Goal: Task Accomplishment & Management: Complete application form

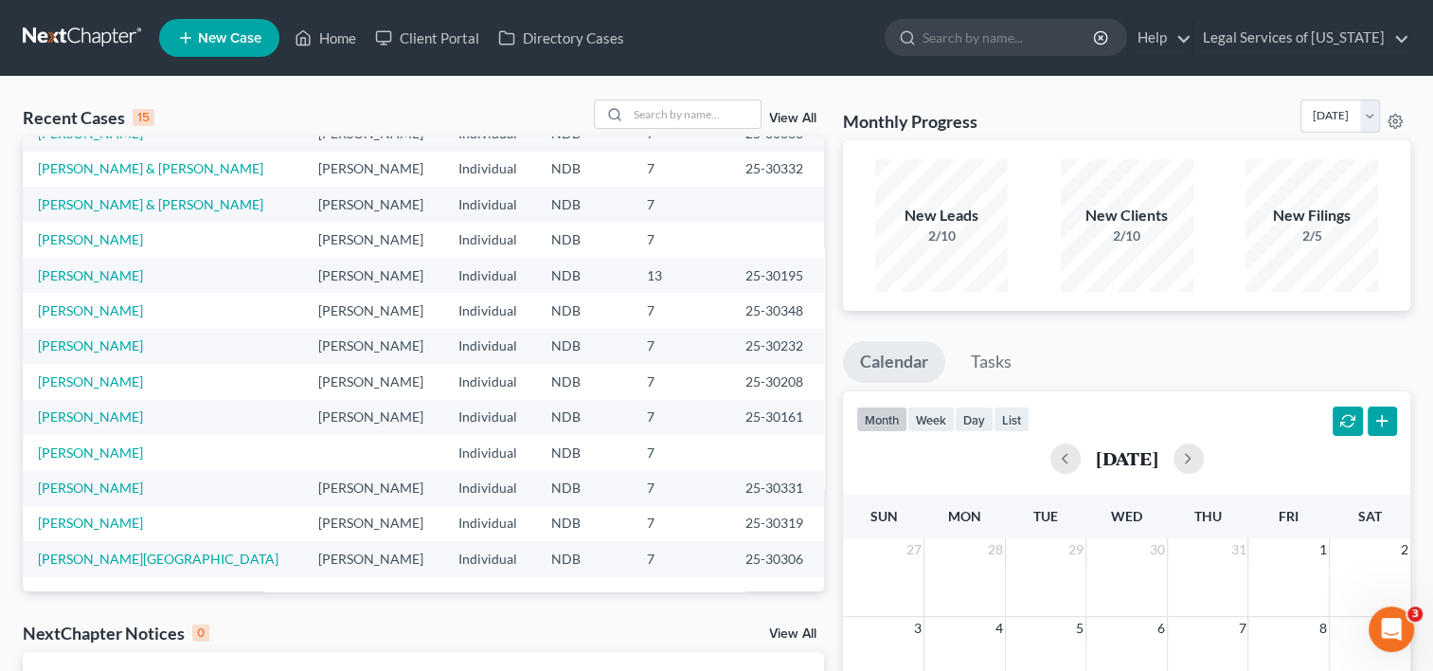
click at [219, 41] on span "New Case" at bounding box center [229, 38] width 63 height 14
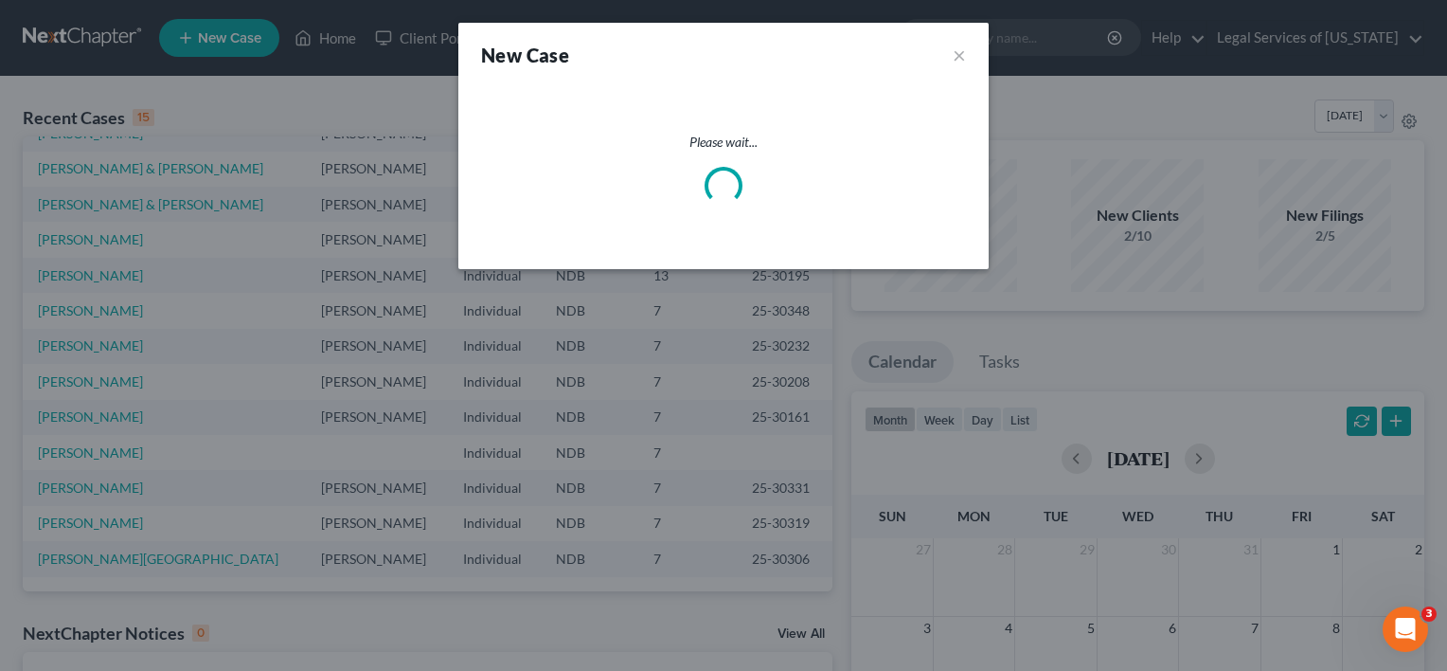
select select "60"
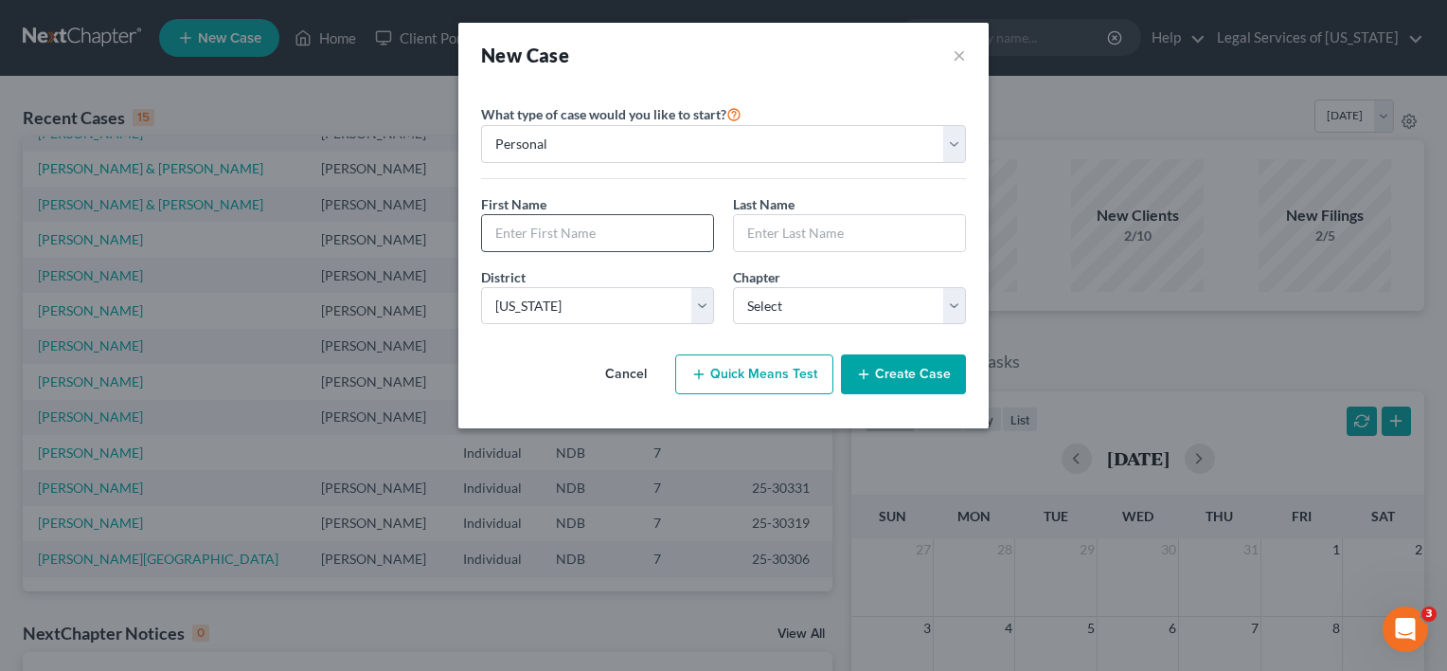
click at [635, 235] on input "text" at bounding box center [597, 233] width 231 height 36
type input "[PERSON_NAME]"
click at [957, 307] on select "Select 7 11 12 13" at bounding box center [849, 306] width 233 height 38
select select "0"
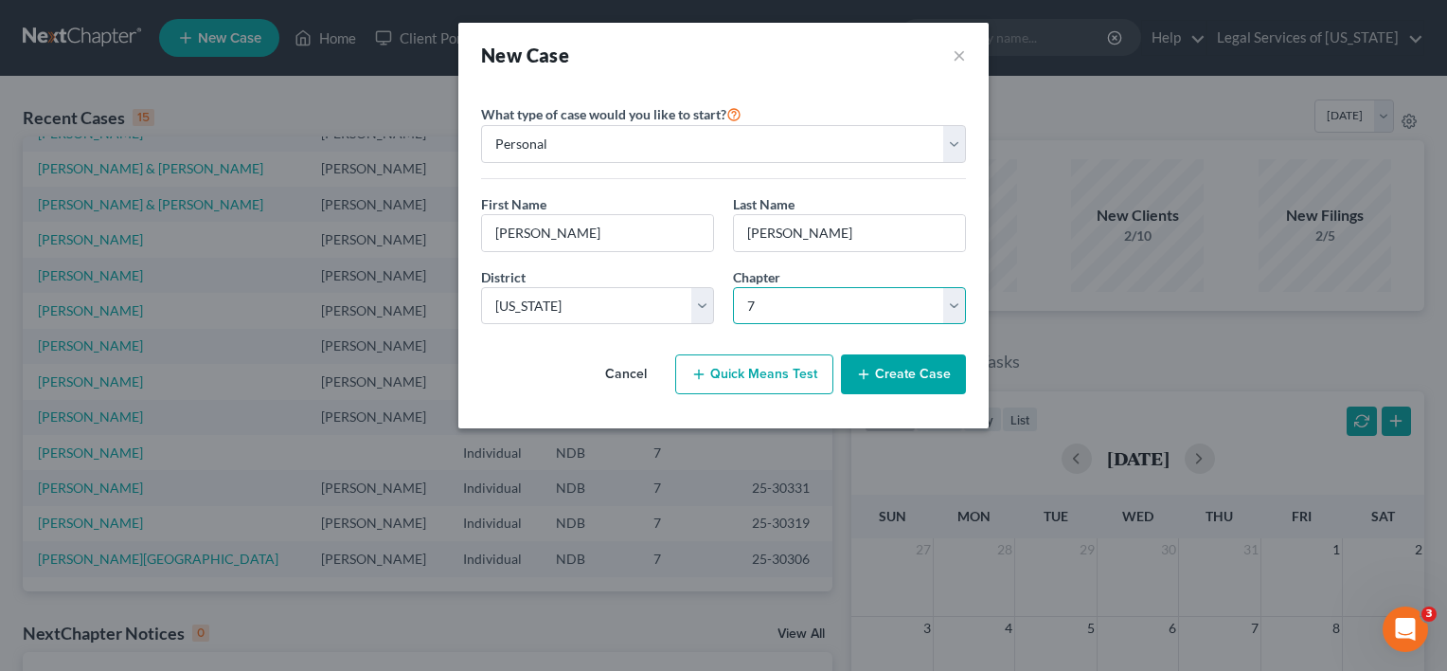
click at [733, 287] on select "Select 7 11 12 13" at bounding box center [849, 306] width 233 height 38
click at [886, 379] on button "Create Case" at bounding box center [903, 374] width 125 height 40
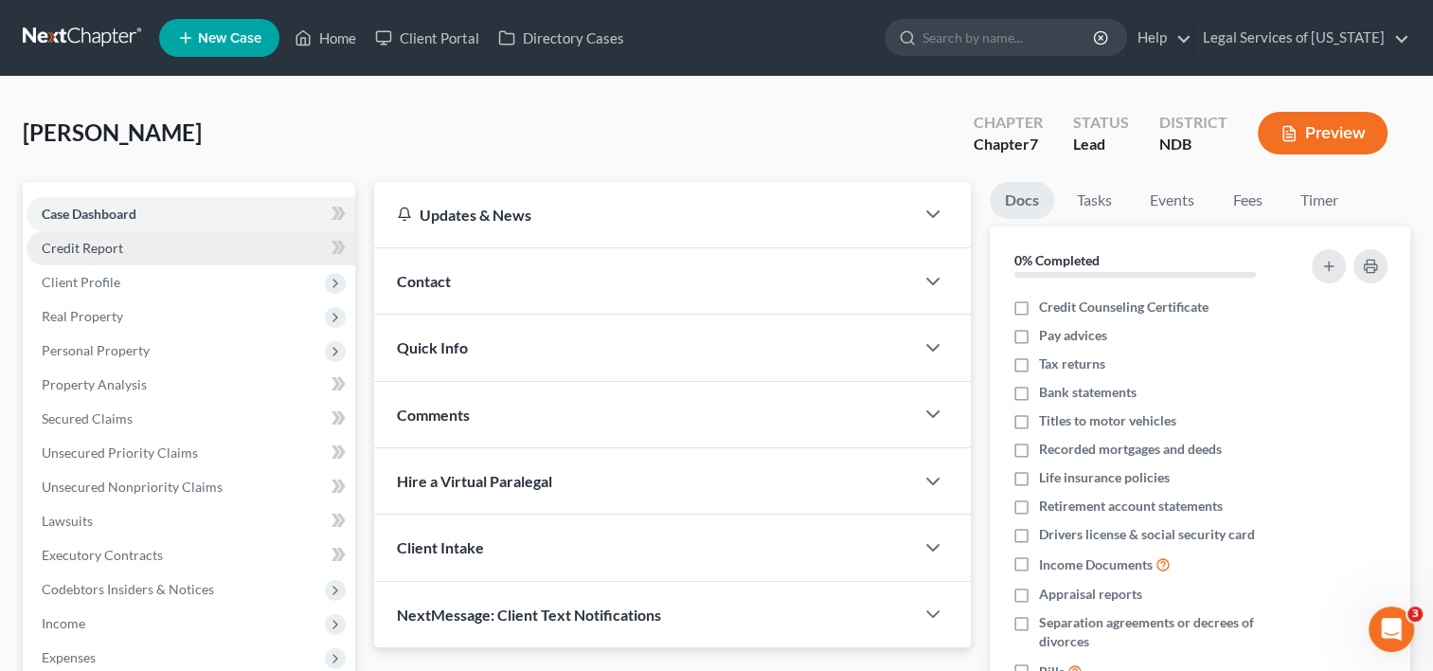
click at [95, 254] on span "Credit Report" at bounding box center [82, 248] width 81 height 16
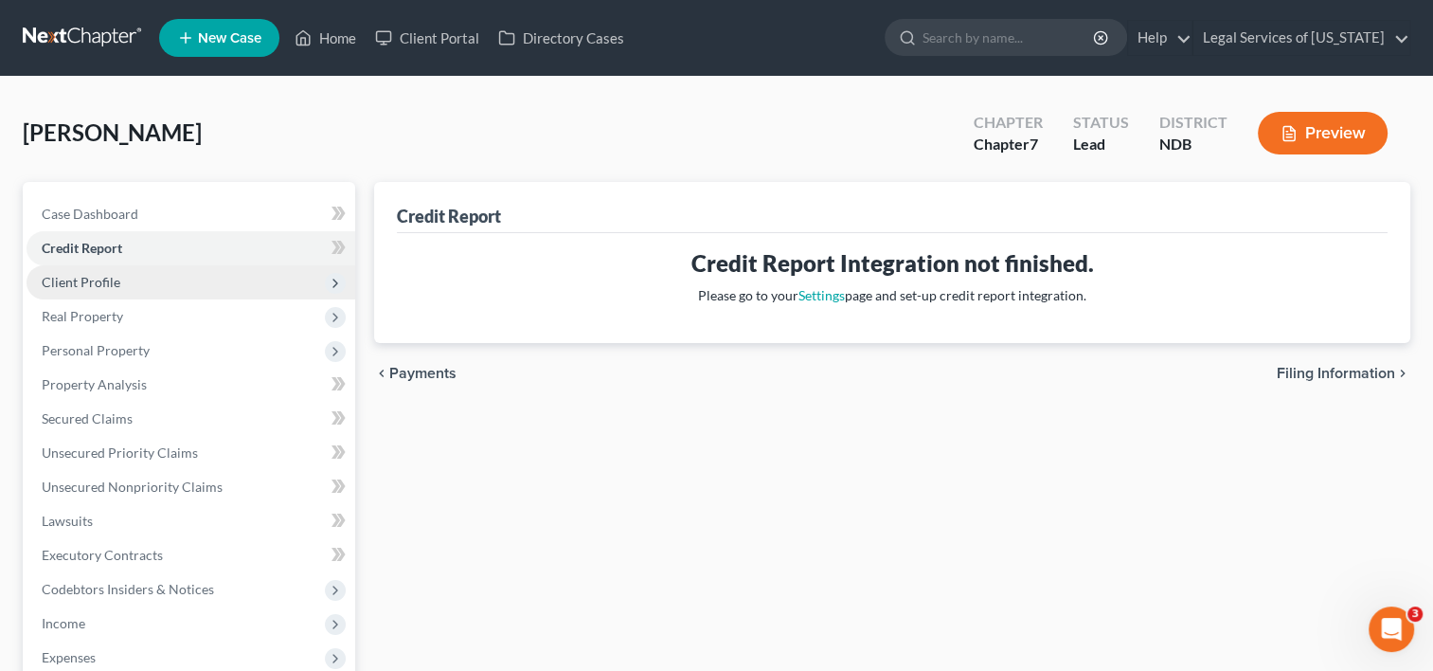
click at [139, 279] on span "Client Profile" at bounding box center [191, 282] width 329 height 34
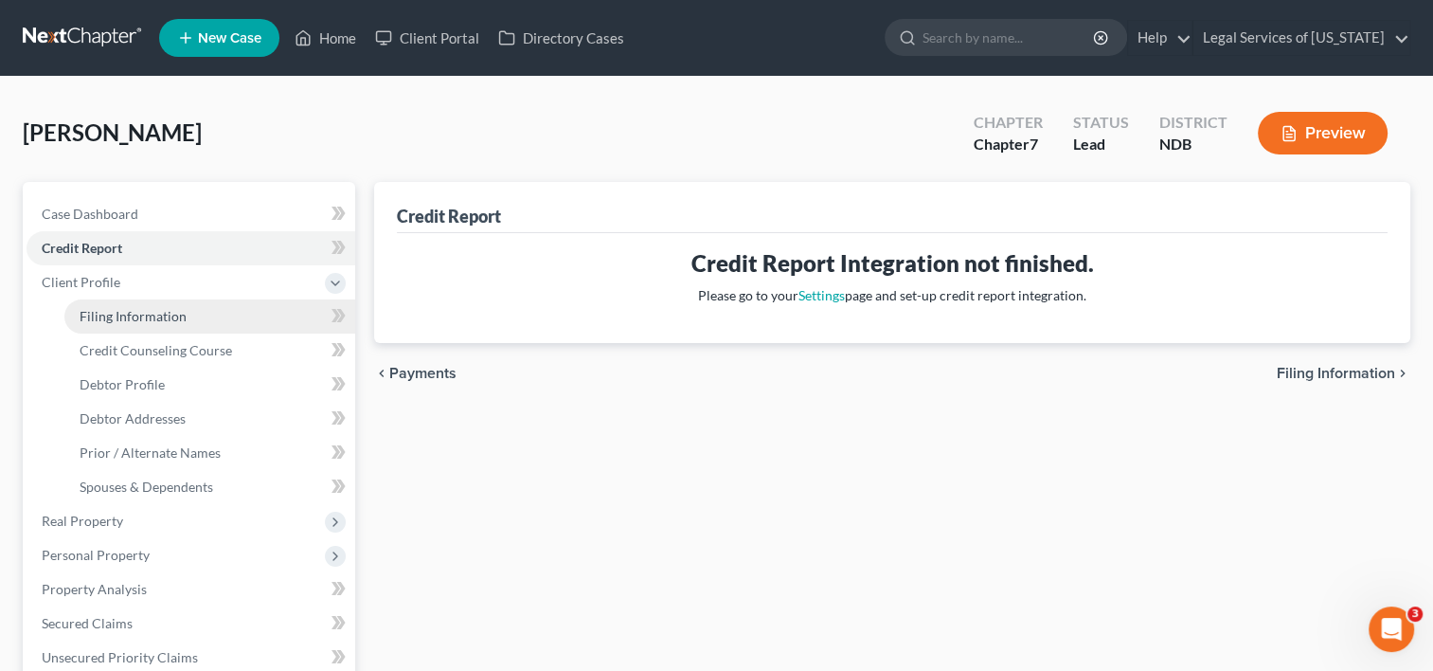
click at [121, 320] on span "Filing Information" at bounding box center [133, 316] width 107 height 16
select select "1"
select select "0"
select select "60"
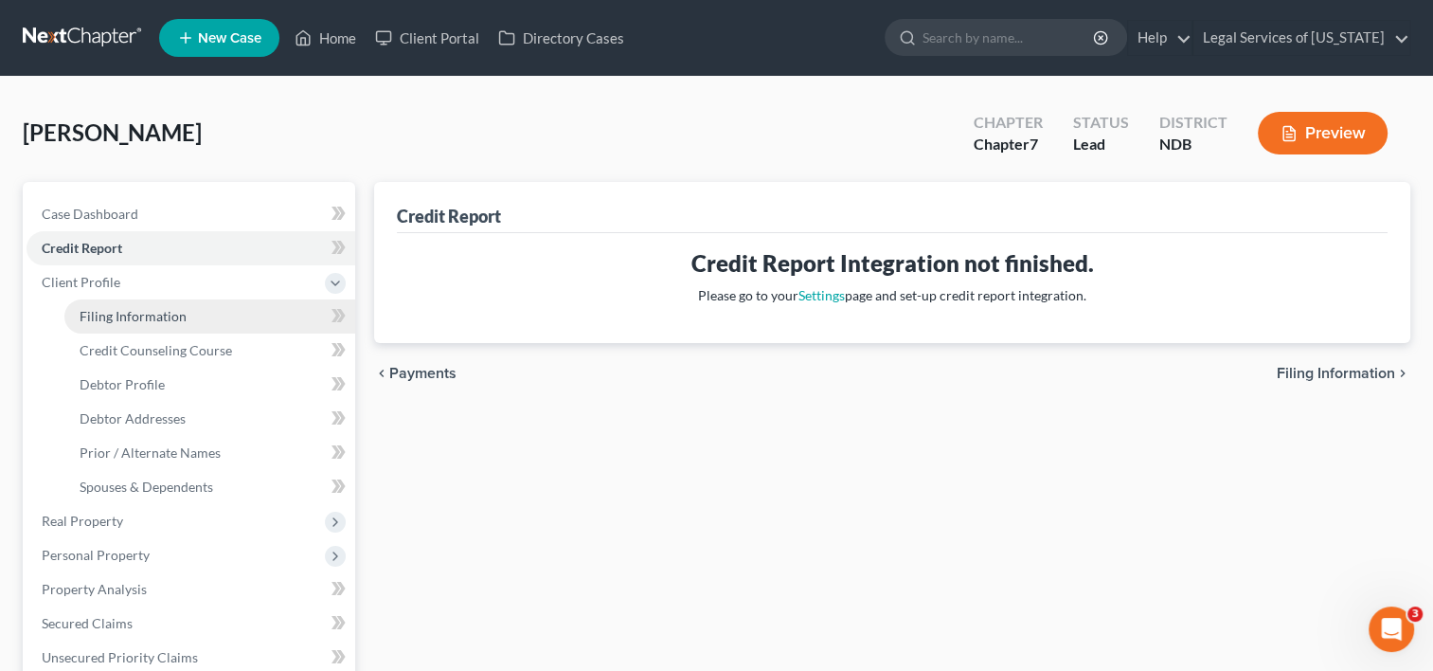
select select "29"
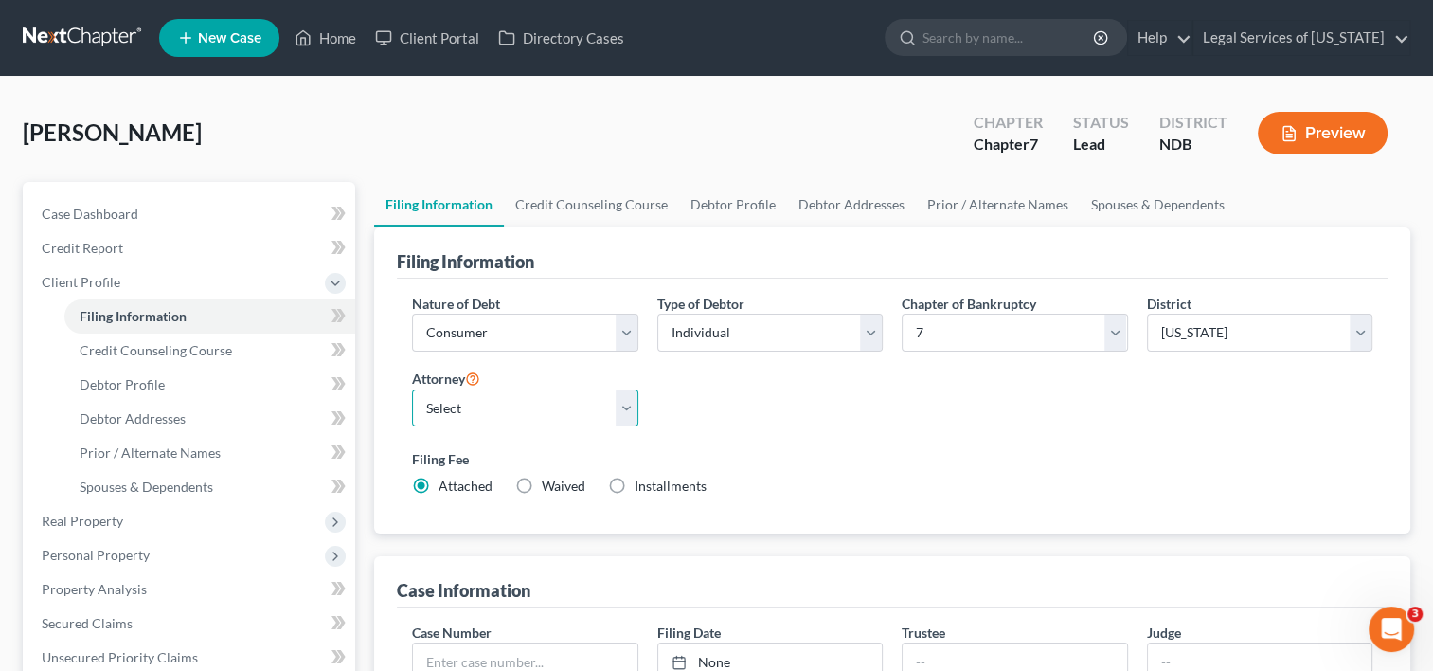
click at [616, 405] on select "Select [PERSON_NAME] [PERSON_NAME] - NDB [PERSON_NAME] - NDB [PERSON_NAME] - ND…" at bounding box center [524, 408] width 225 height 38
select select "2"
click at [412, 389] on select "Select [PERSON_NAME] [PERSON_NAME] - NDB [PERSON_NAME] - NDB [PERSON_NAME] - ND…" at bounding box center [524, 408] width 225 height 38
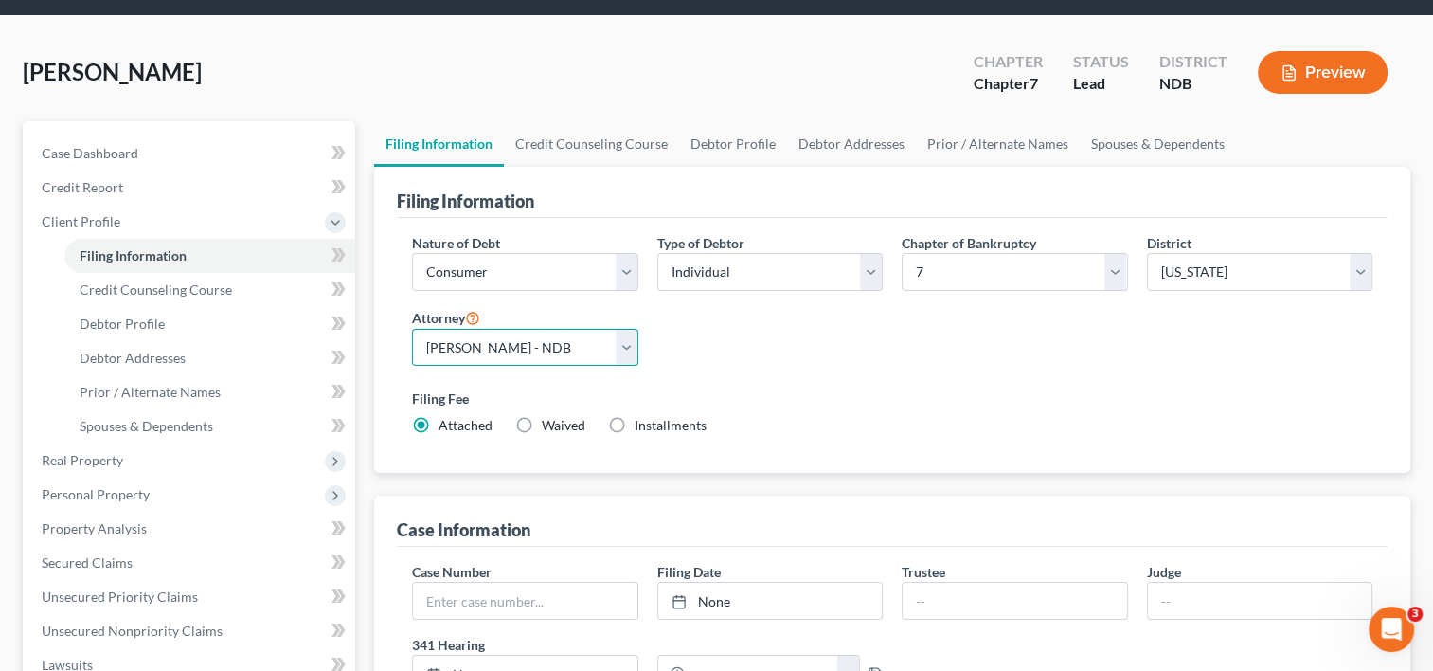
scroll to position [95, 0]
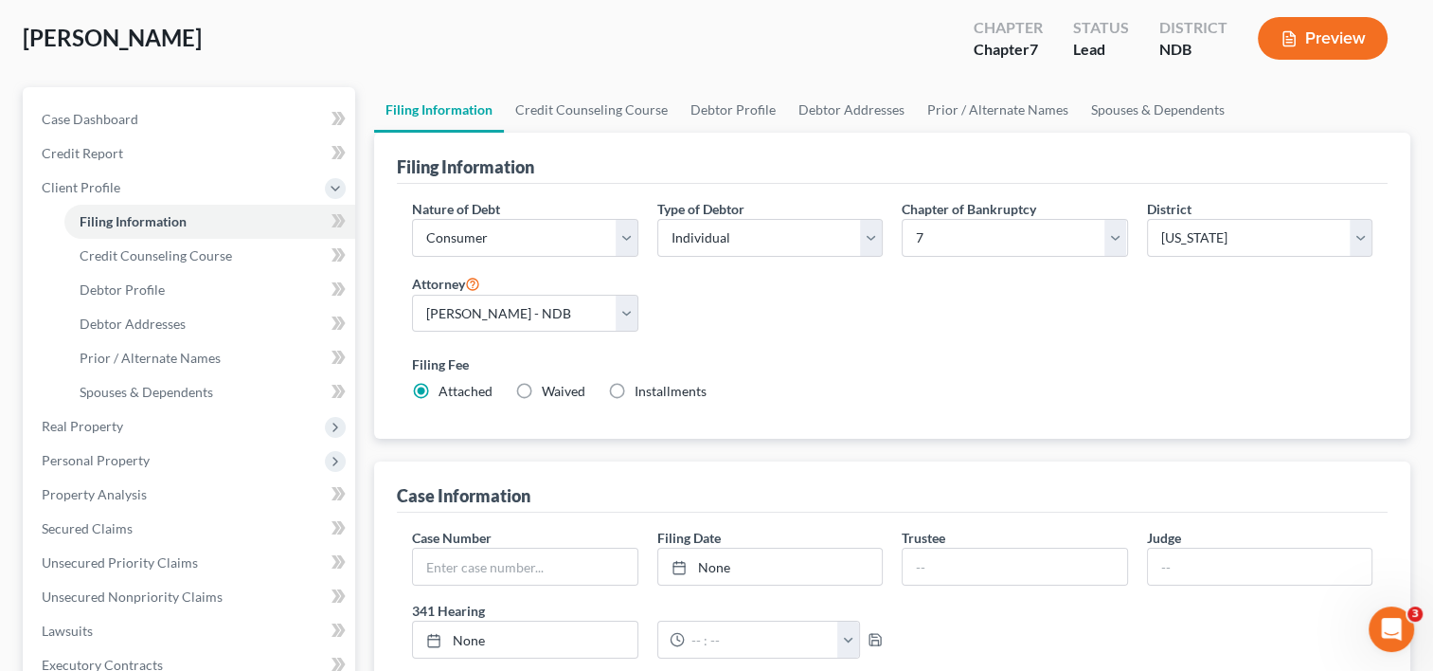
click at [635, 388] on label "Installments Installments" at bounding box center [671, 391] width 72 height 19
click at [642, 388] on input "Installments Installments" at bounding box center [648, 388] width 12 height 12
radio input "true"
radio input "false"
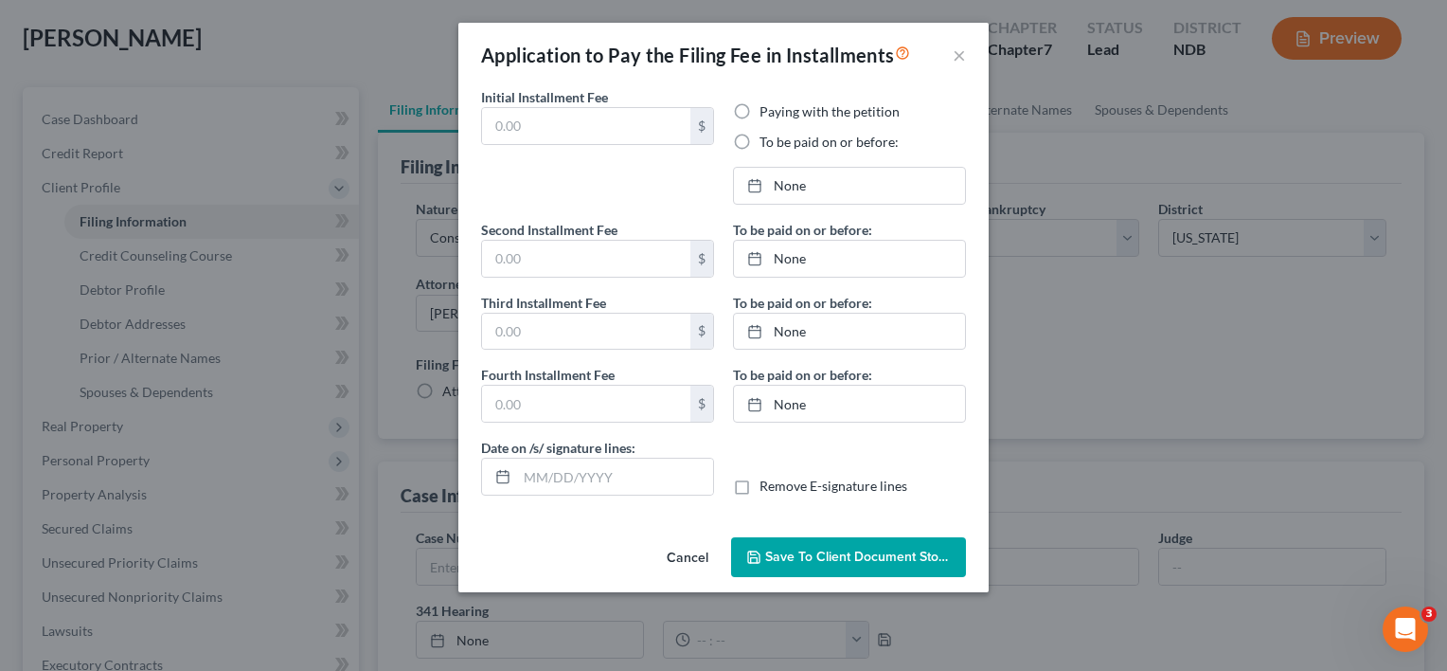
type input "0.00"
radio input "true"
type input "0.00"
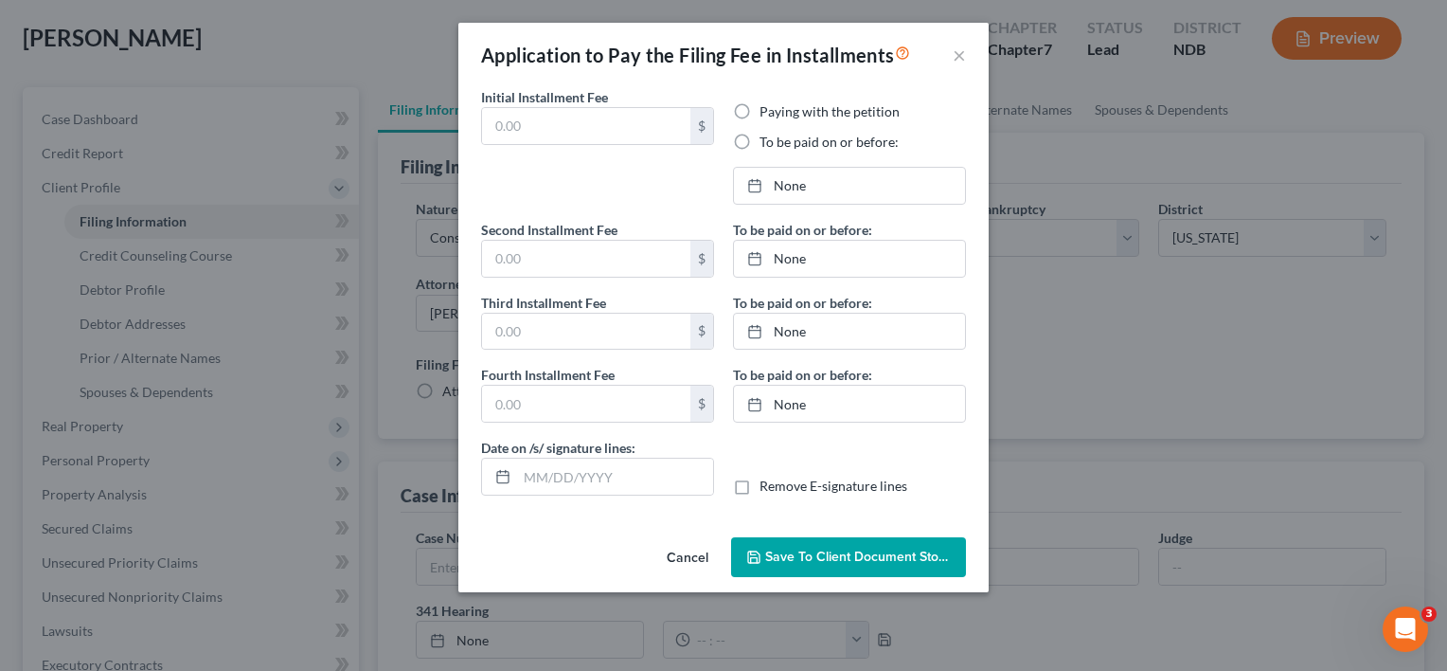
type input "[DATE]"
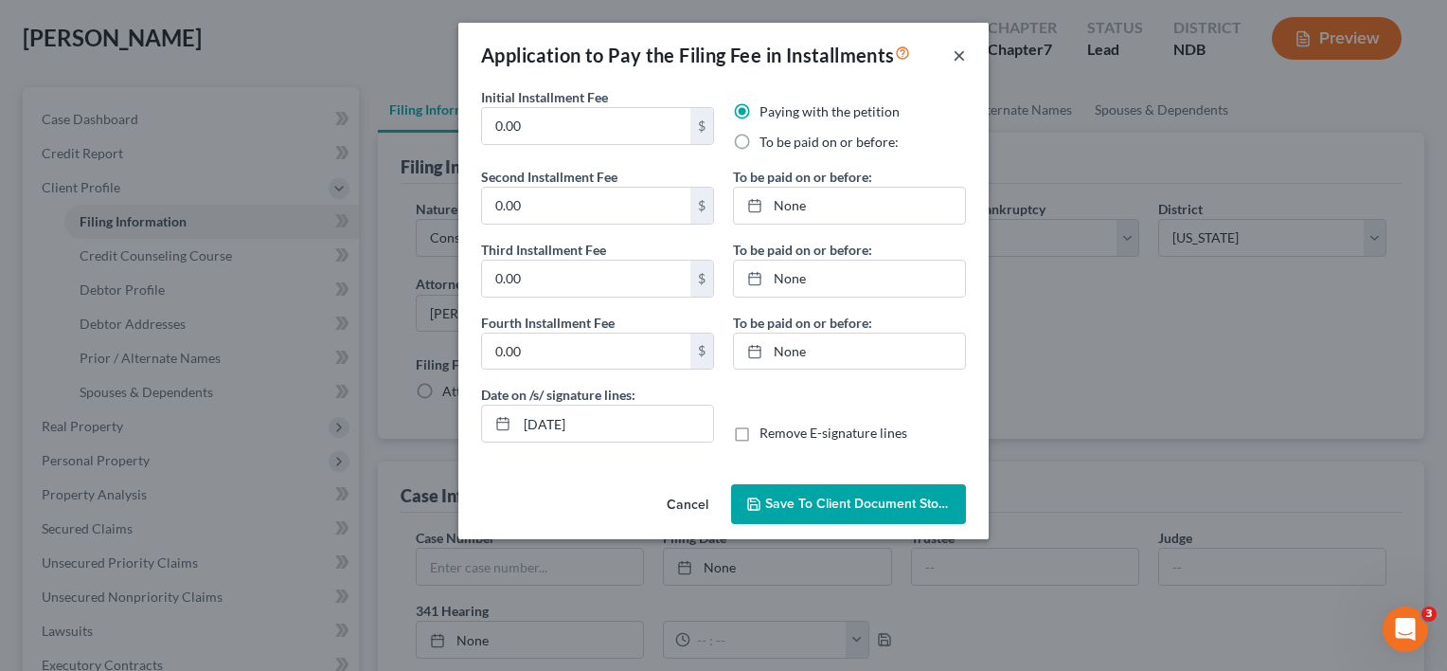
click at [963, 50] on button "×" at bounding box center [959, 55] width 13 height 23
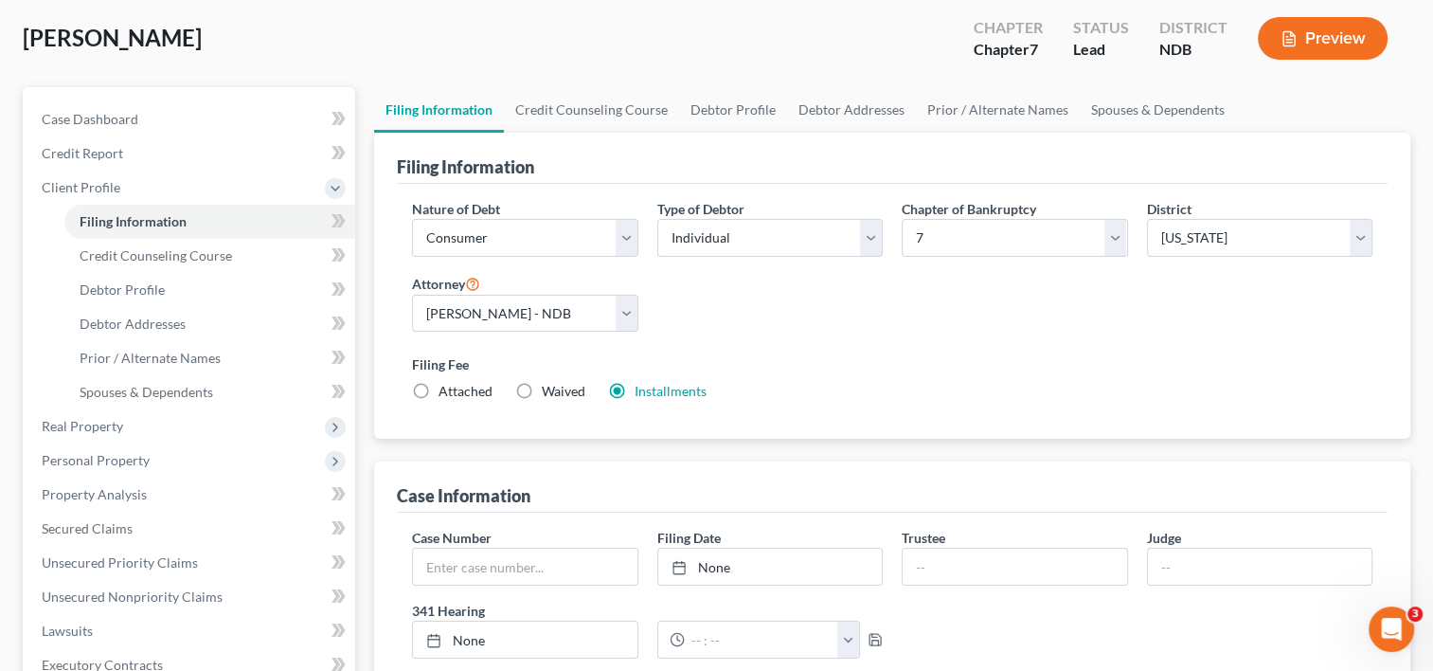
click at [542, 390] on label "Waived Waived" at bounding box center [564, 391] width 44 height 19
click at [549, 390] on input "Waived Waived" at bounding box center [555, 388] width 12 height 12
radio input "true"
radio input "false"
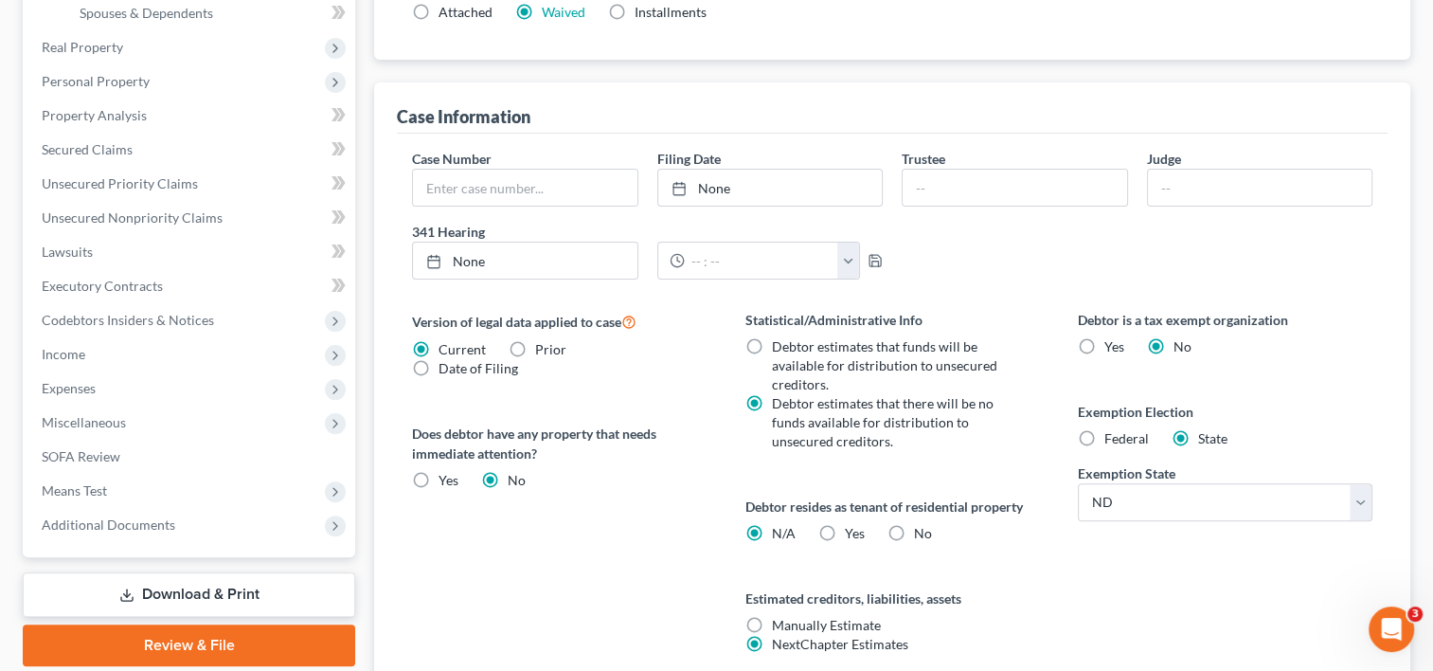
scroll to position [568, 0]
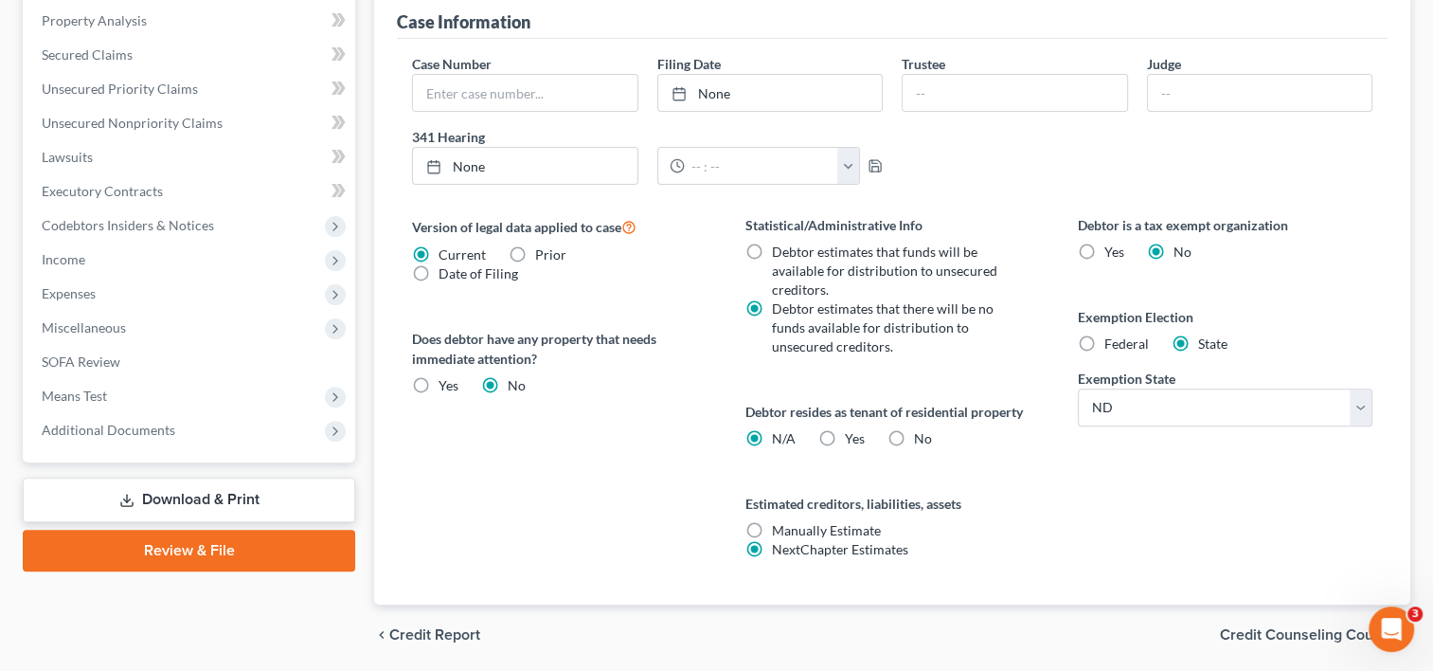
click at [845, 435] on label "Yes Yes" at bounding box center [855, 438] width 20 height 19
click at [852, 435] on input "Yes Yes" at bounding box center [858, 435] width 12 height 12
radio input "true"
radio input "false"
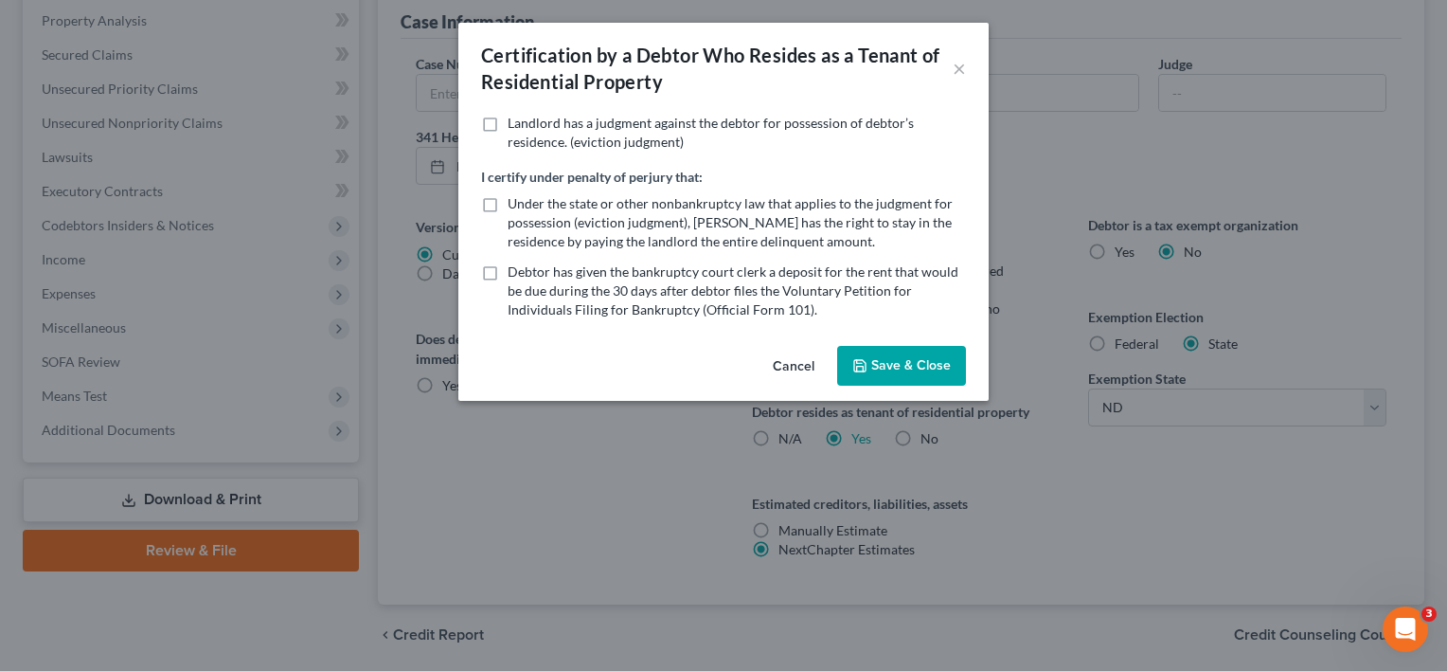
click at [880, 364] on button "Save & Close" at bounding box center [901, 366] width 129 height 40
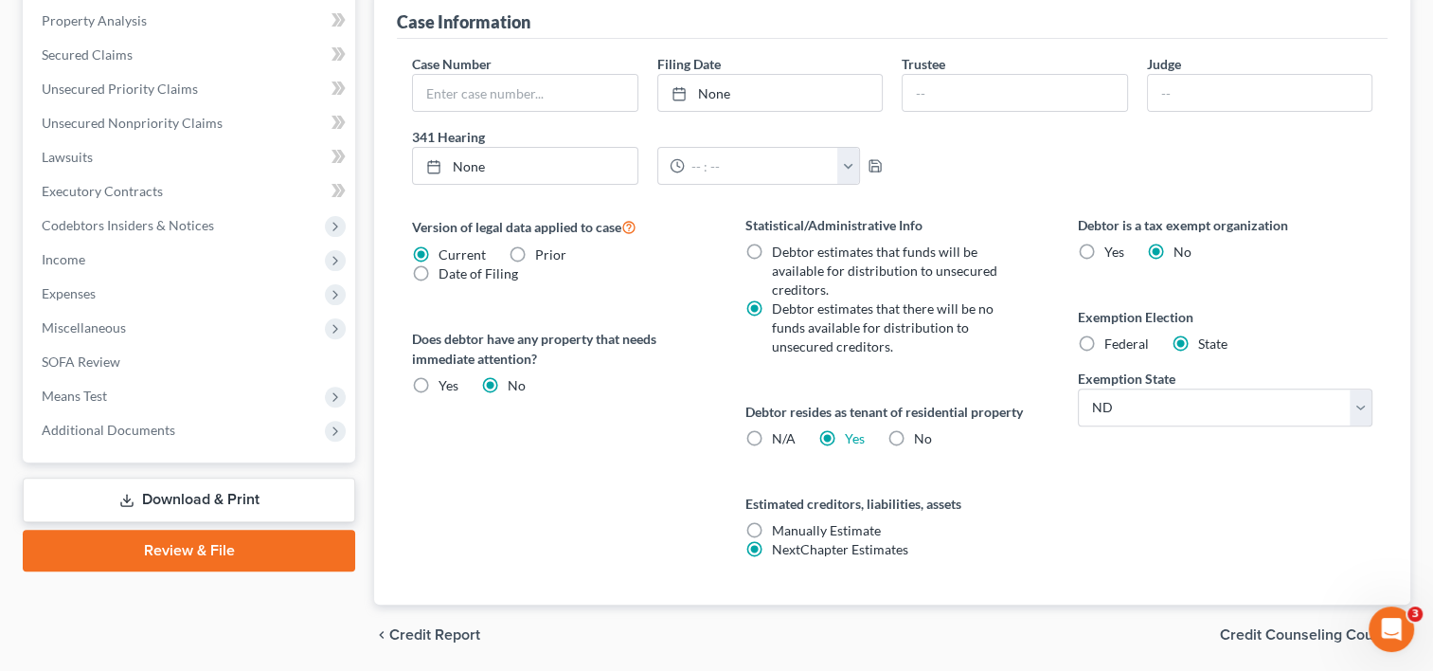
scroll to position [632, 0]
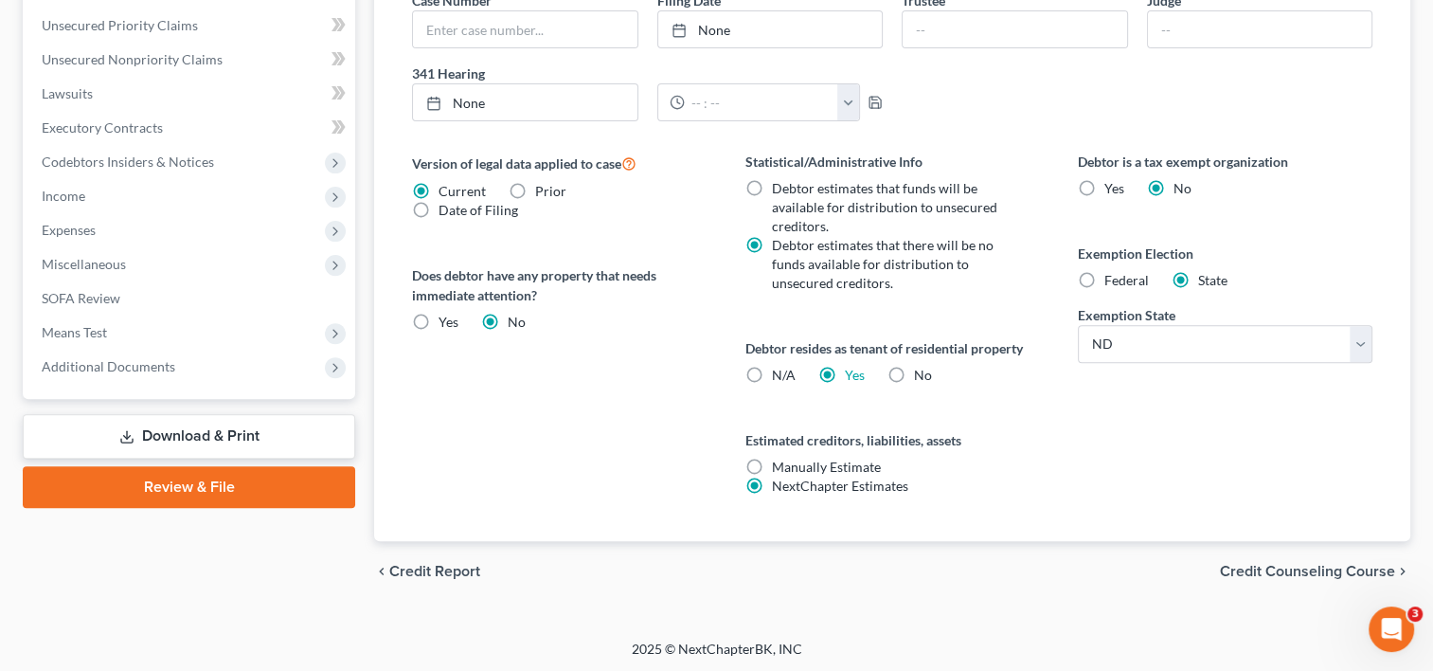
click at [1307, 572] on span "Credit Counseling Course" at bounding box center [1307, 571] width 175 height 15
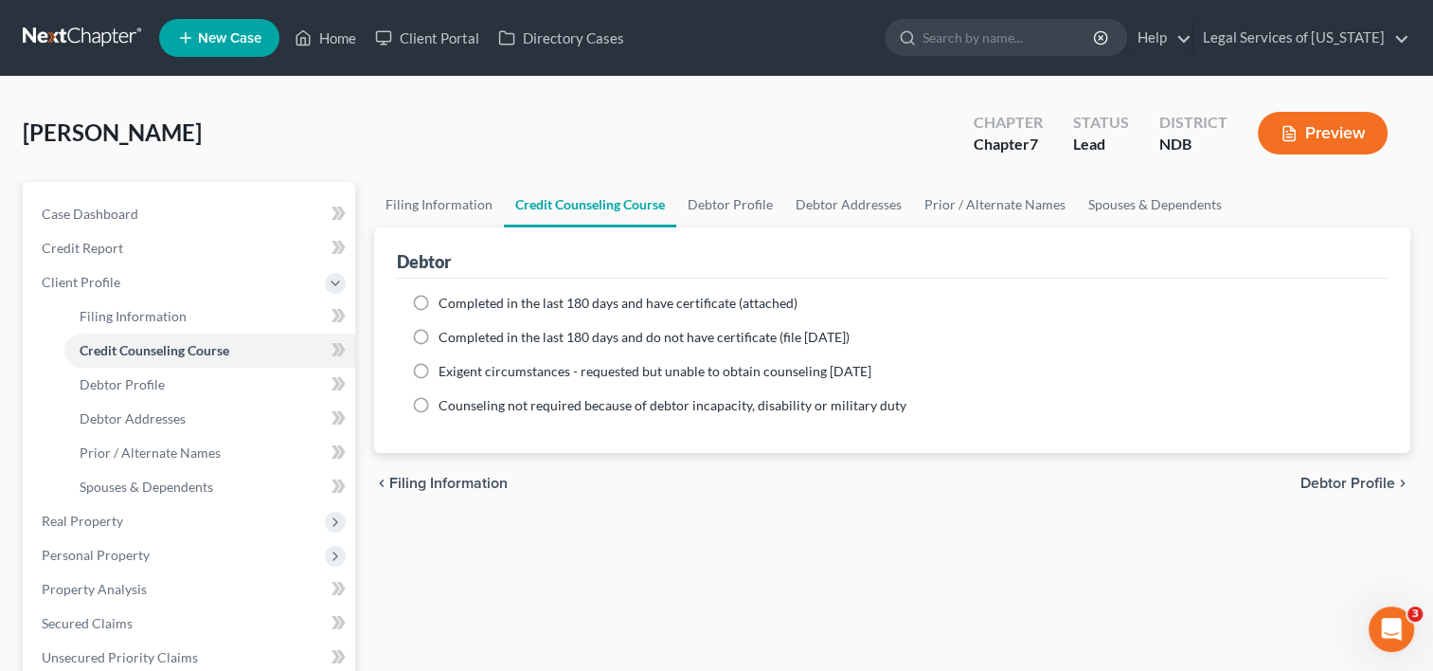
click at [439, 300] on label "Completed in the last 180 days and have certificate (attached)" at bounding box center [618, 303] width 359 height 19
click at [446, 300] on input "Completed in the last 180 days and have certificate (attached)" at bounding box center [452, 300] width 12 height 12
radio input "true"
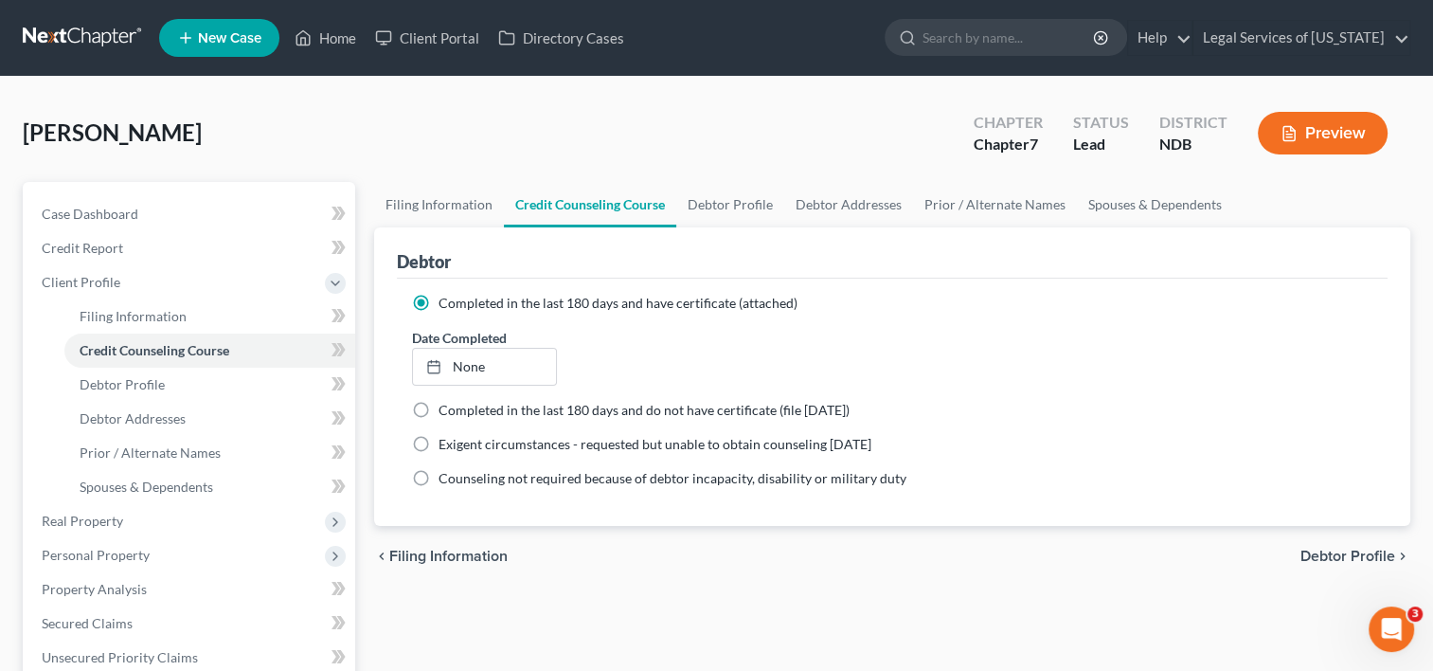
click at [1372, 552] on span "Debtor Profile" at bounding box center [1347, 555] width 95 height 15
select select "0"
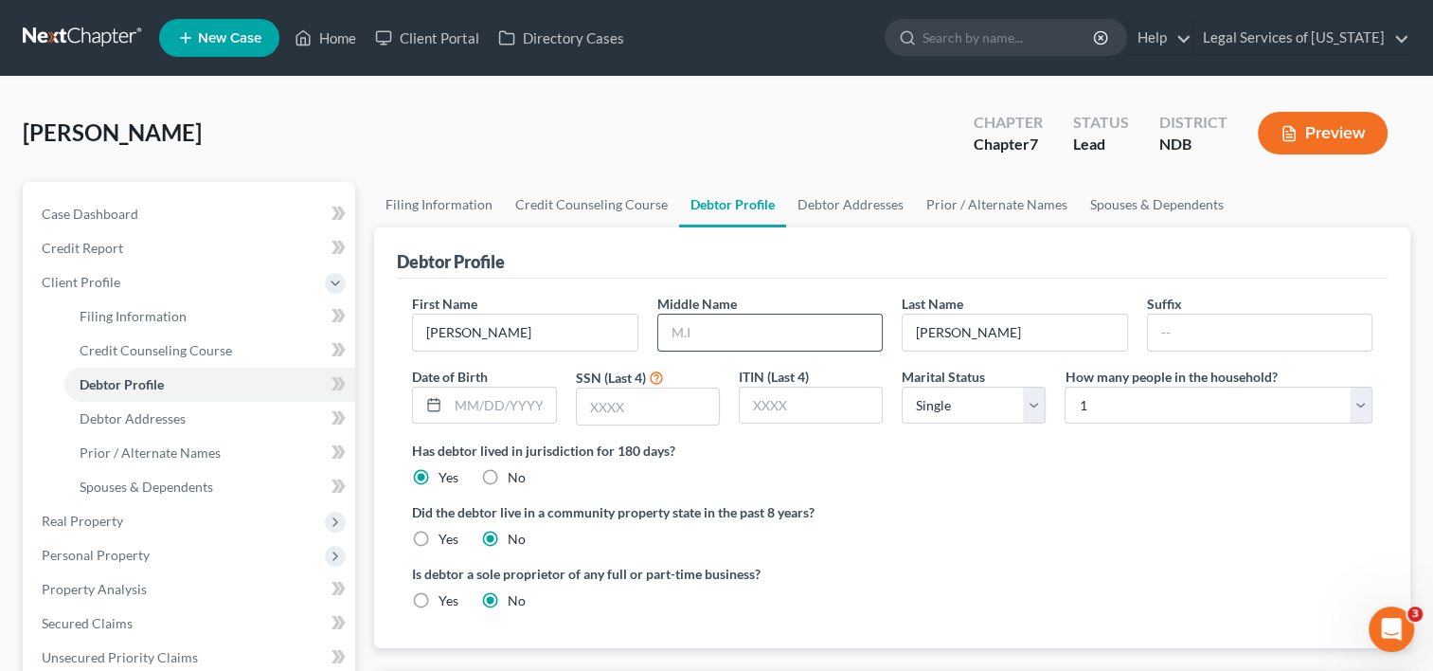
click at [727, 343] on input "text" at bounding box center [770, 332] width 224 height 36
type input "[PERSON_NAME]"
click at [474, 403] on input "text" at bounding box center [501, 405] width 107 height 36
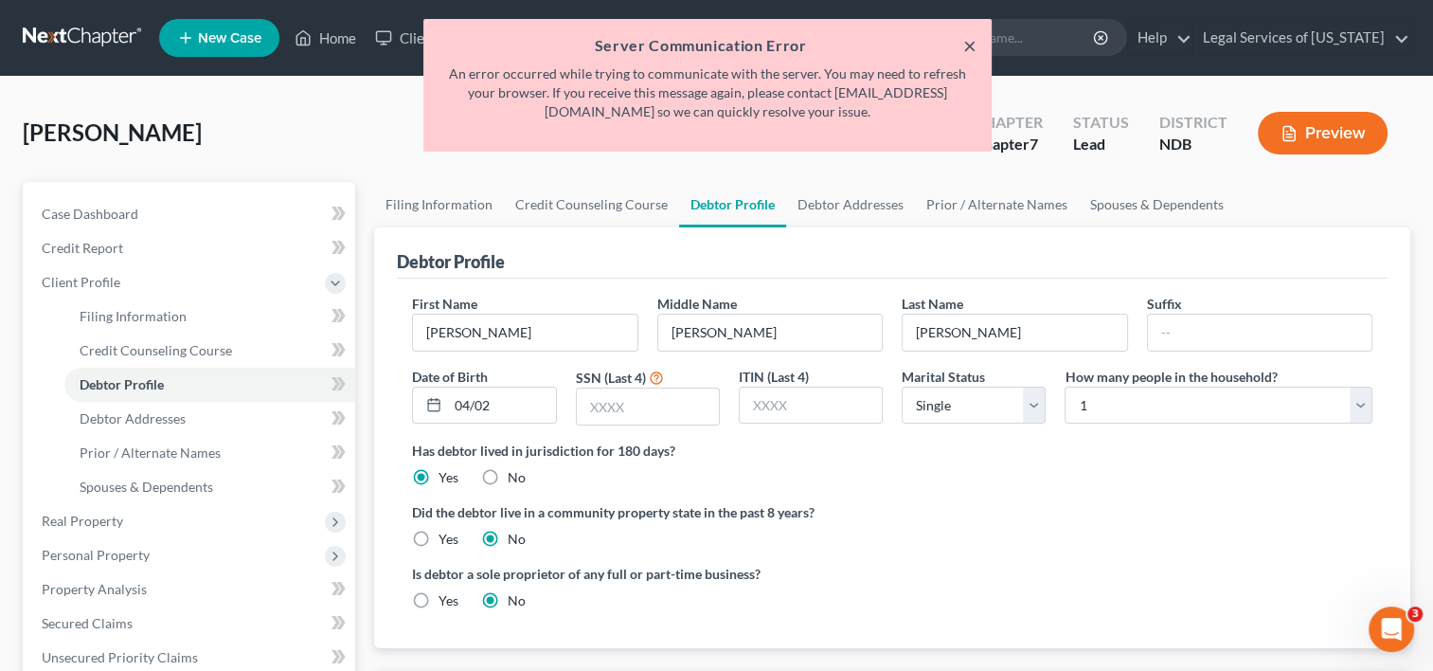
click at [964, 45] on button "×" at bounding box center [969, 45] width 13 height 23
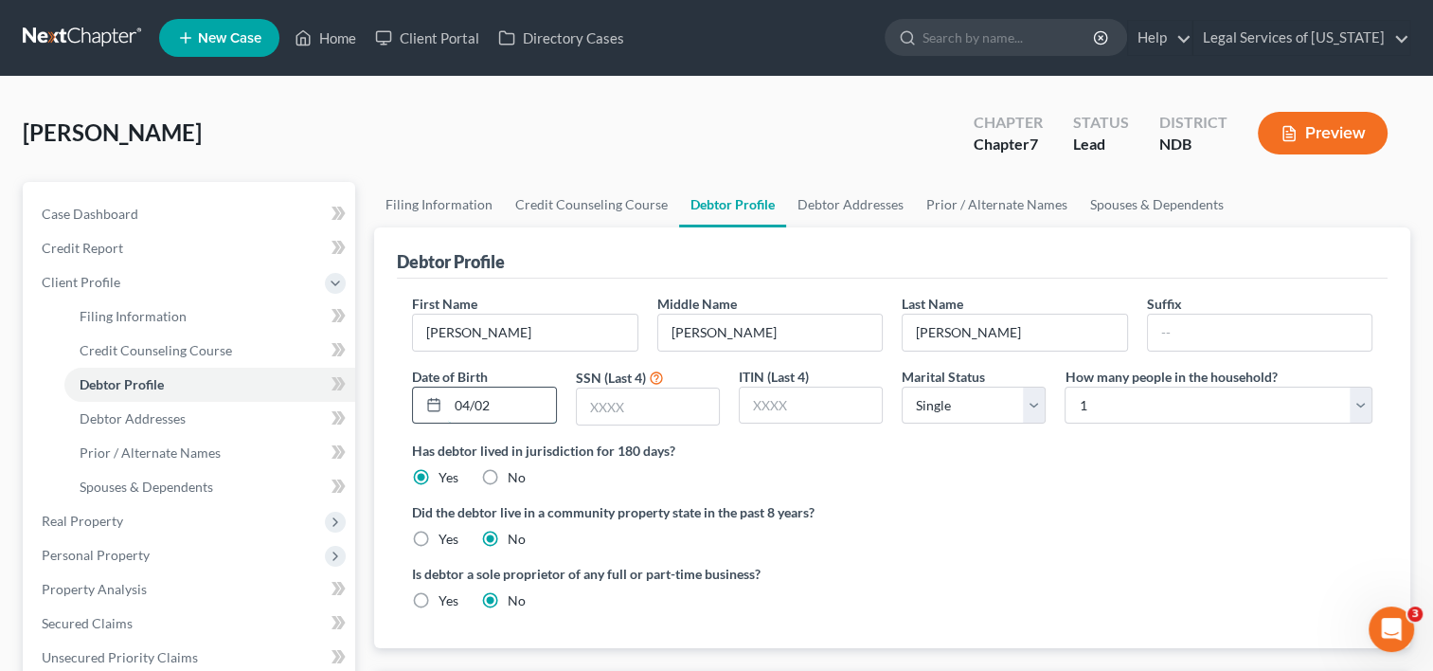
click at [509, 411] on input "04/02" at bounding box center [501, 405] width 107 height 36
type input "[DATE]"
type input "6613"
click at [1353, 400] on select "Select 1 2 3 4 5 6 7 8 9 10 11 12 13 14 15 16 17 18 19 20" at bounding box center [1219, 405] width 308 height 38
select select "1"
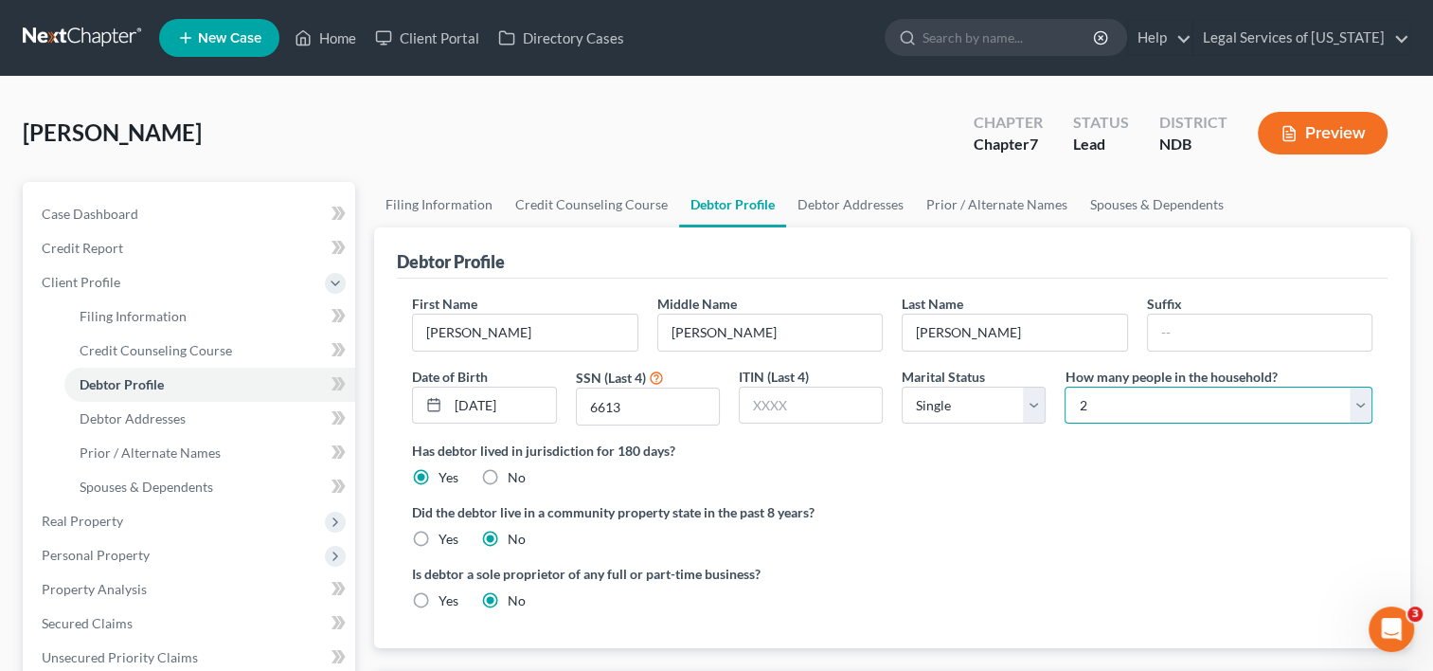
click at [1065, 386] on select "Select 1 2 3 4 5 6 7 8 9 10 11 12 13 14 15 16 17 18 19 20" at bounding box center [1219, 405] width 308 height 38
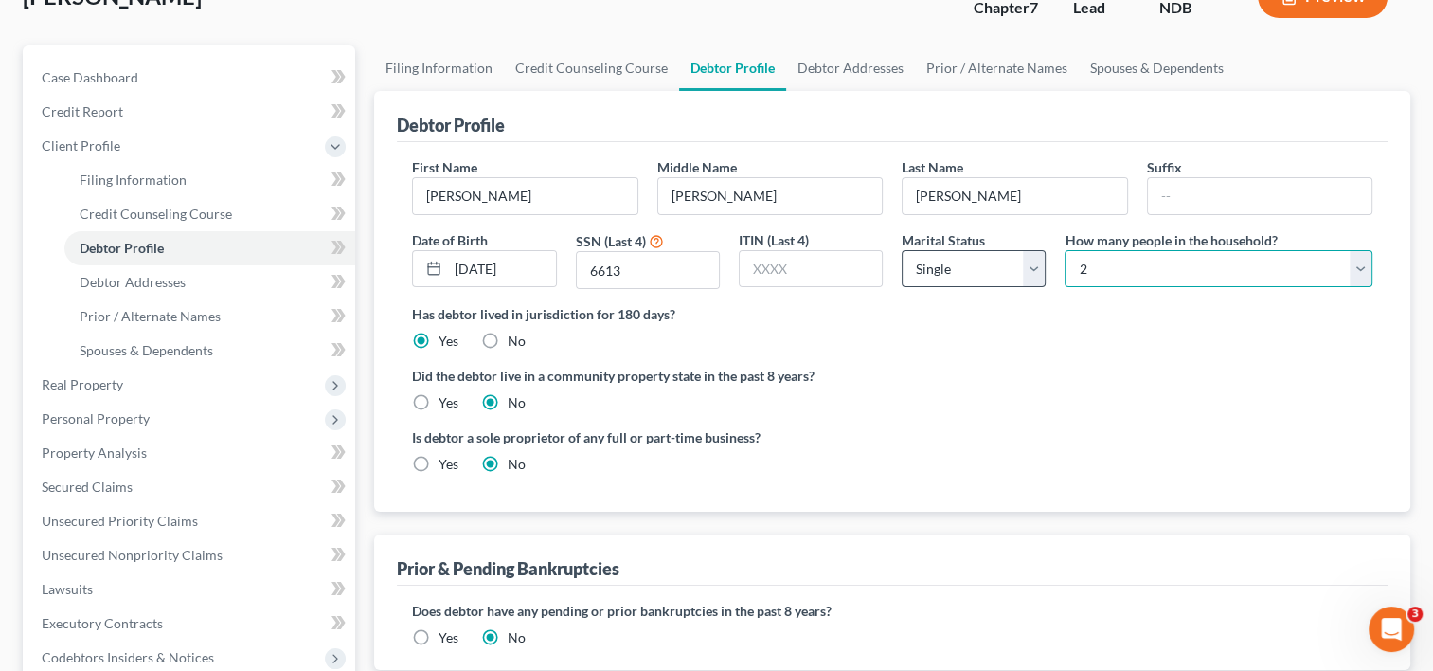
scroll to position [284, 0]
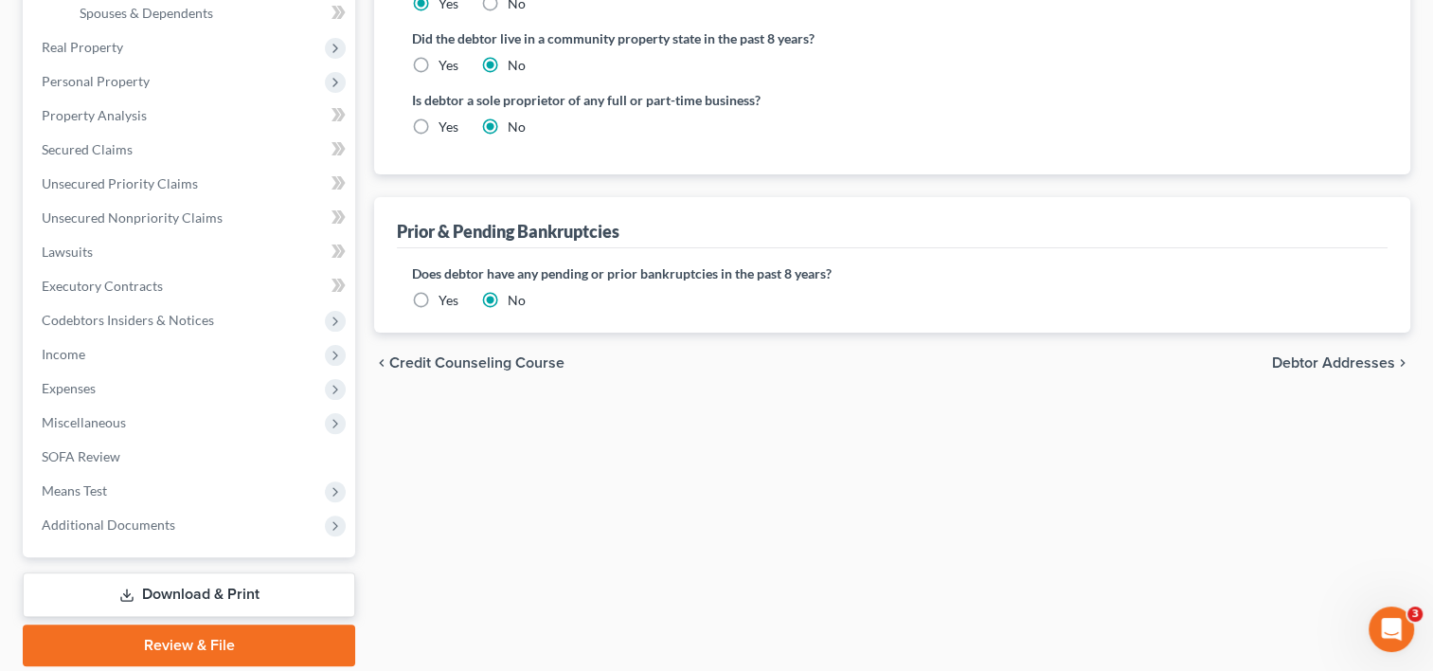
click at [1318, 365] on span "Debtor Addresses" at bounding box center [1333, 362] width 123 height 15
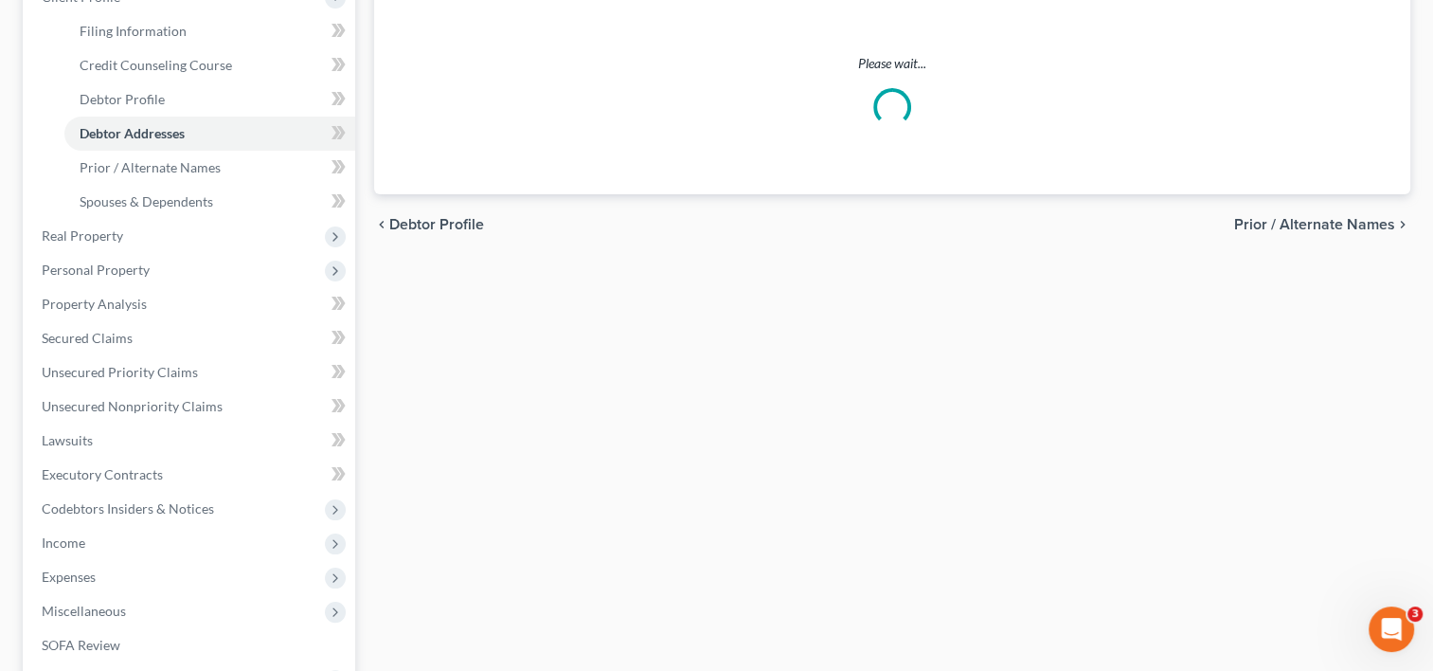
scroll to position [6, 0]
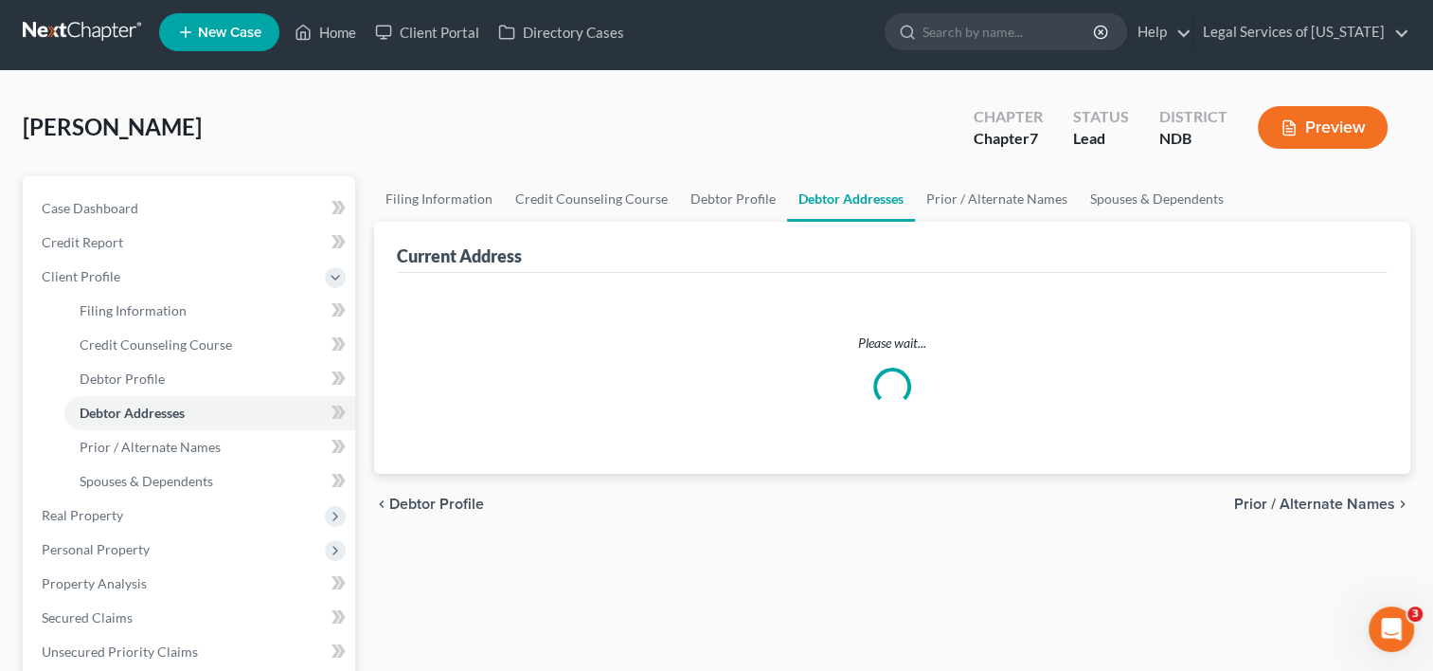
select select "0"
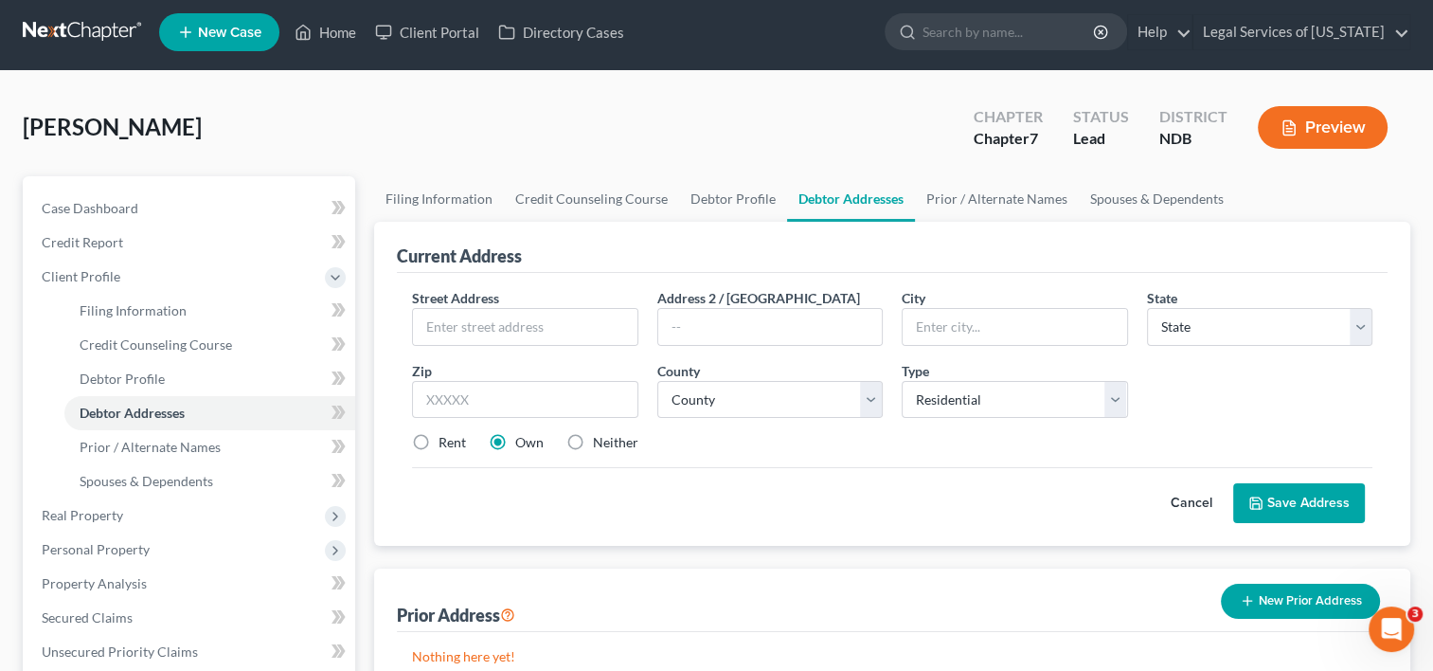
scroll to position [0, 0]
